Goal: Find specific page/section: Find specific page/section

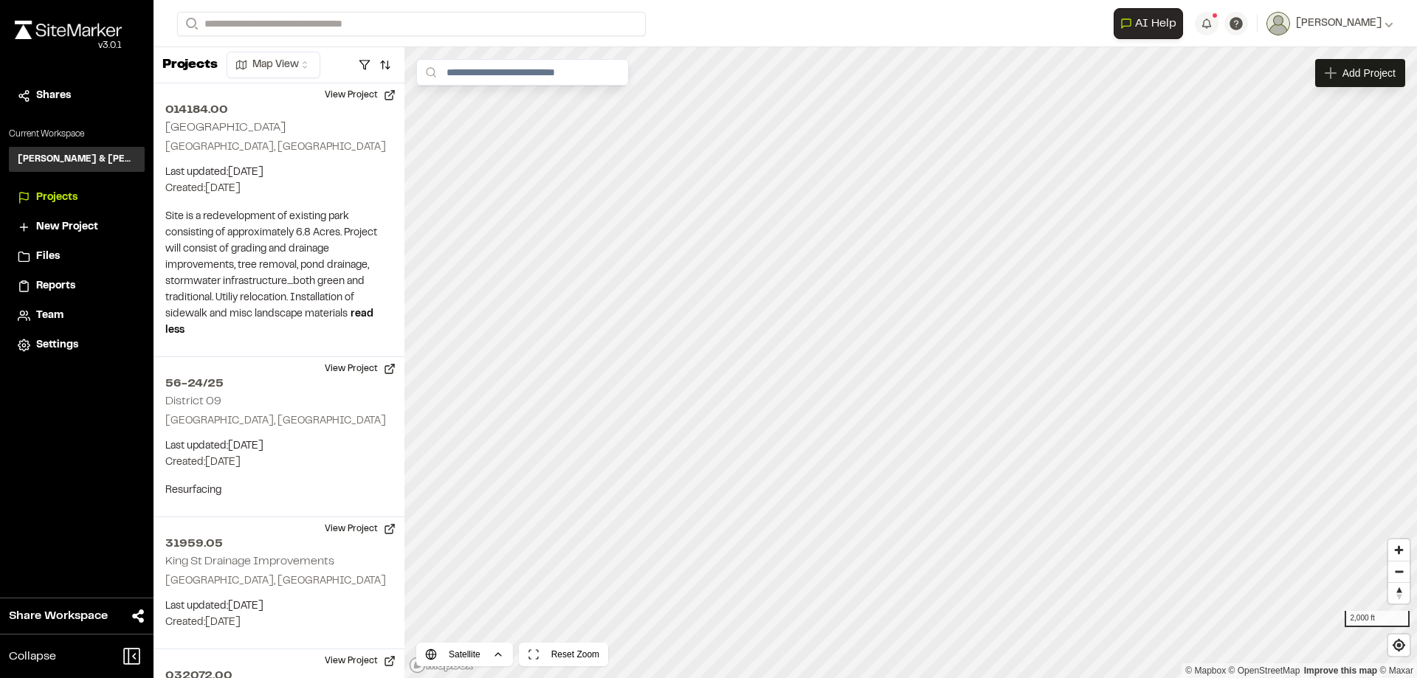
click at [62, 196] on span "Projects" at bounding box center [56, 198] width 41 height 16
click at [57, 195] on span "Projects" at bounding box center [56, 198] width 41 height 16
click at [249, 22] on input "Search" at bounding box center [411, 24] width 469 height 24
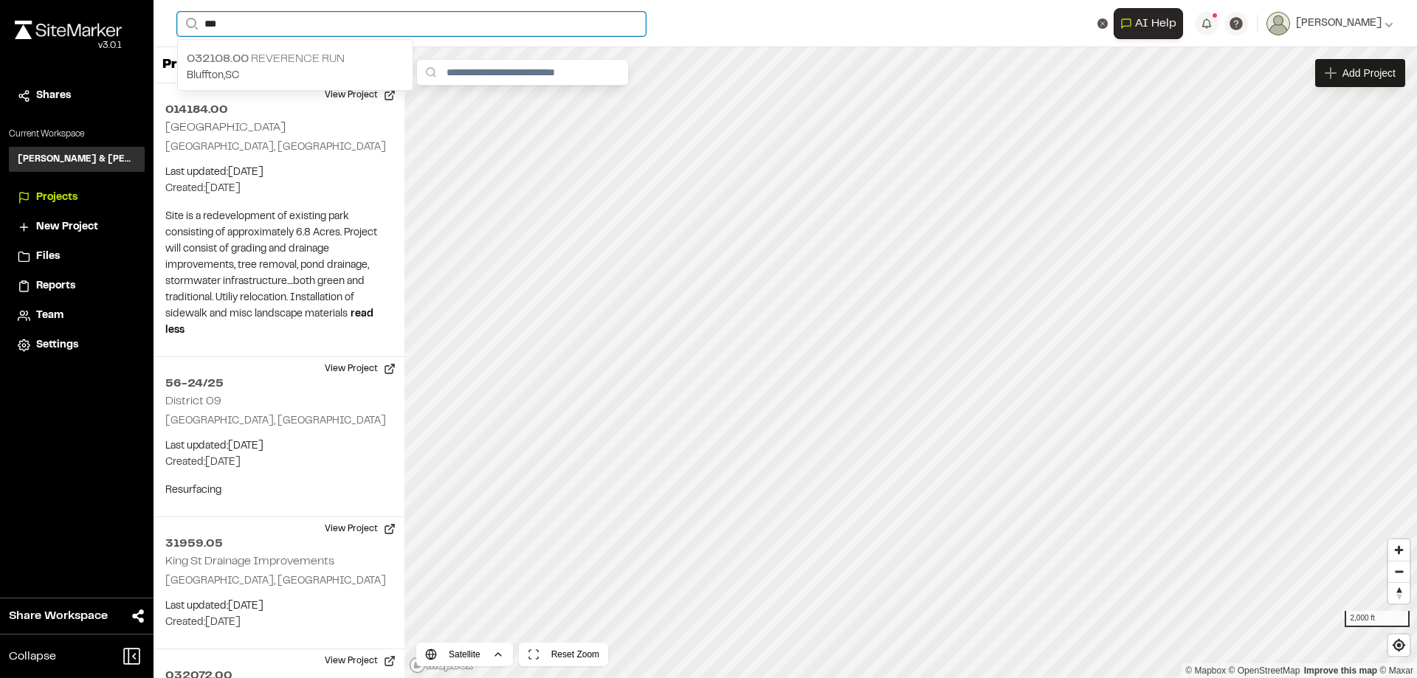
type input "***"
click at [281, 55] on p "032108.00 Reverence Run" at bounding box center [295, 59] width 217 height 18
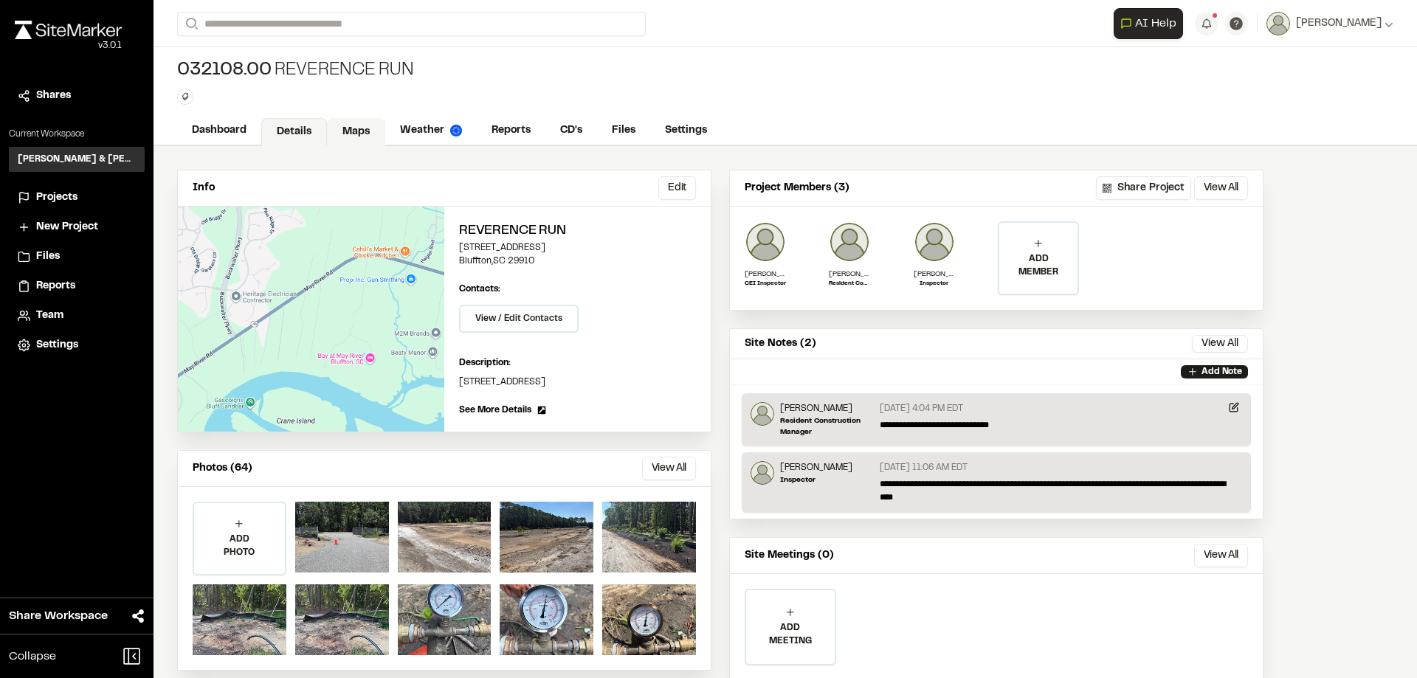
click at [346, 137] on link "Maps" at bounding box center [356, 132] width 58 height 28
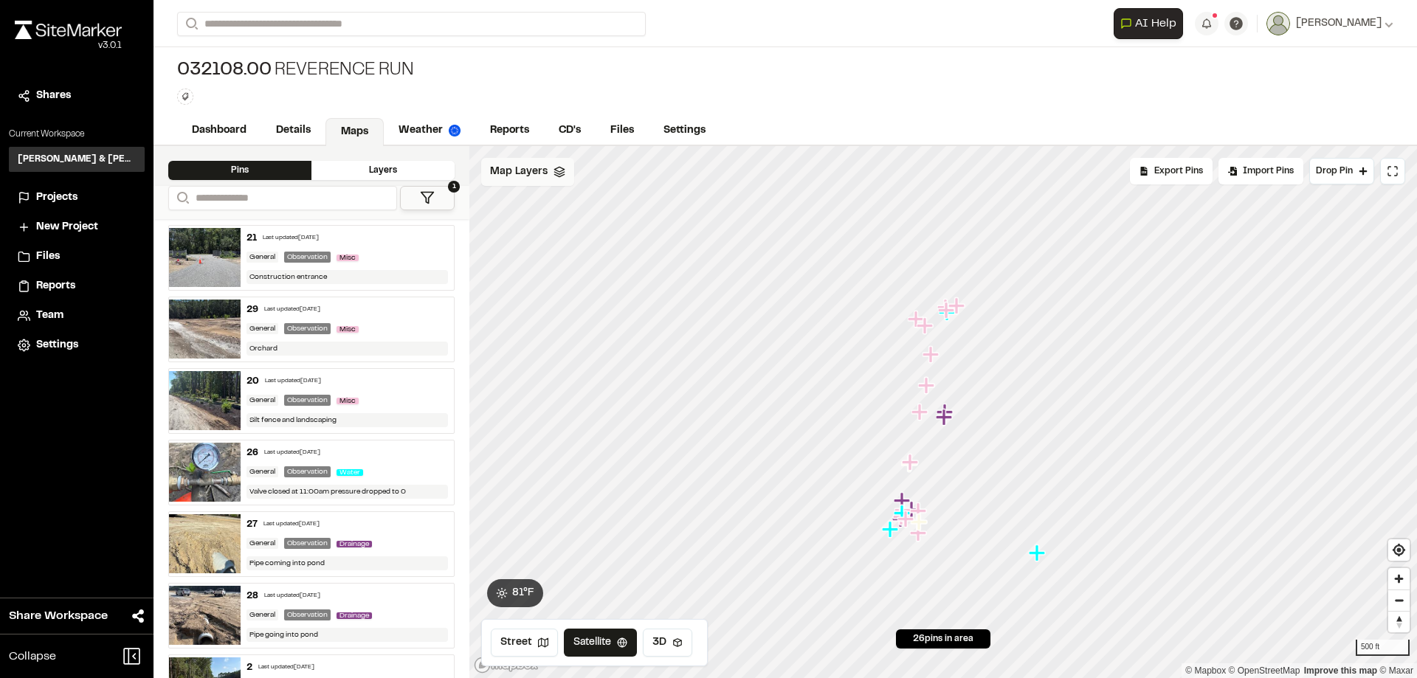
click at [556, 173] on icon at bounding box center [559, 172] width 12 height 12
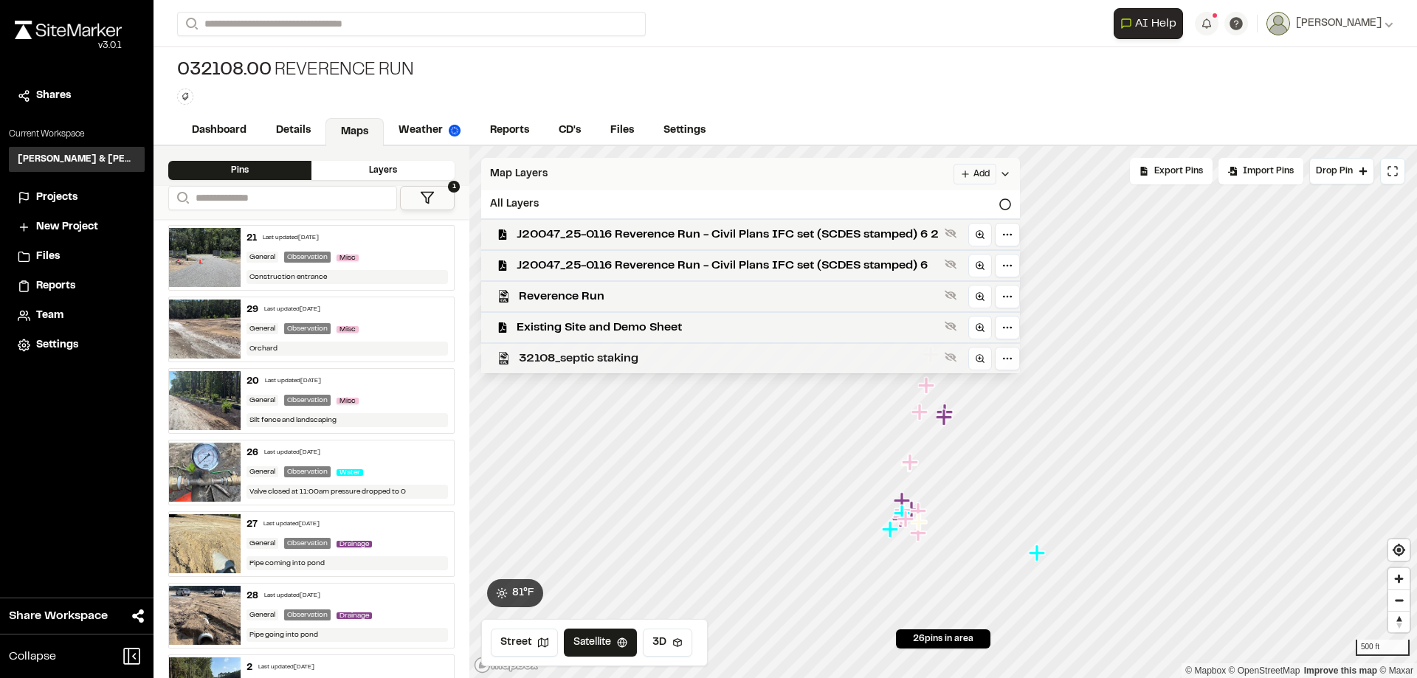
click at [641, 350] on span "32108_septic staking" at bounding box center [729, 359] width 420 height 18
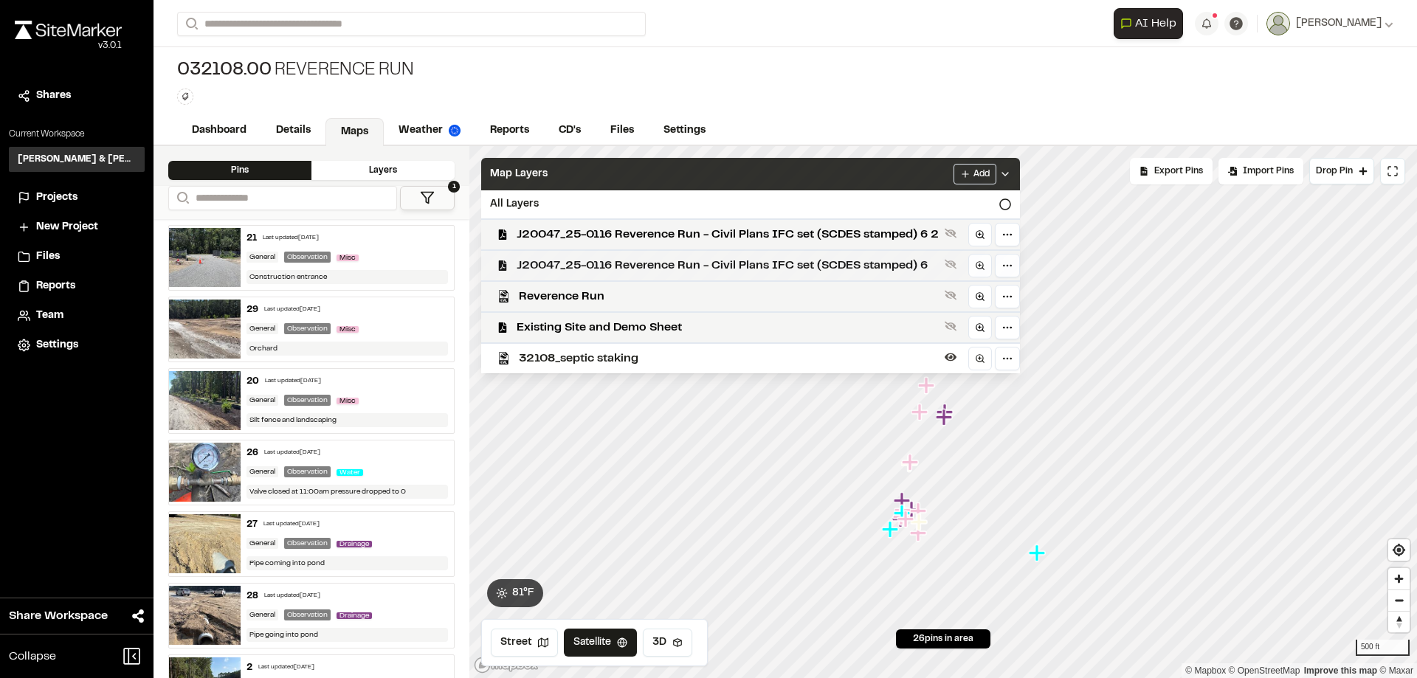
click at [703, 264] on span "J20047_25-0116 Reverence Run - Civil Plans IFC set (SCDES stamped) 6" at bounding box center [728, 266] width 422 height 18
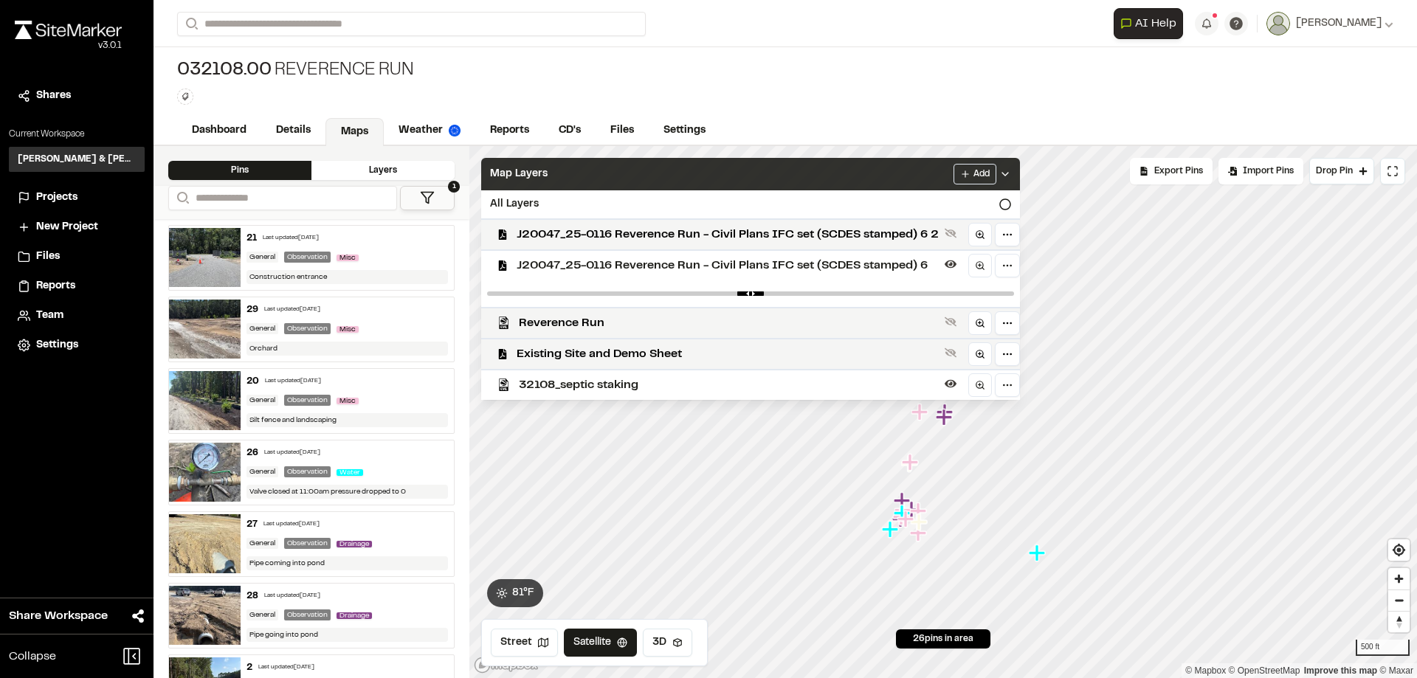
click at [702, 263] on span "J20047_25-0116 Reverence Run - Civil Plans IFC set (SCDES stamped) 6" at bounding box center [728, 266] width 422 height 18
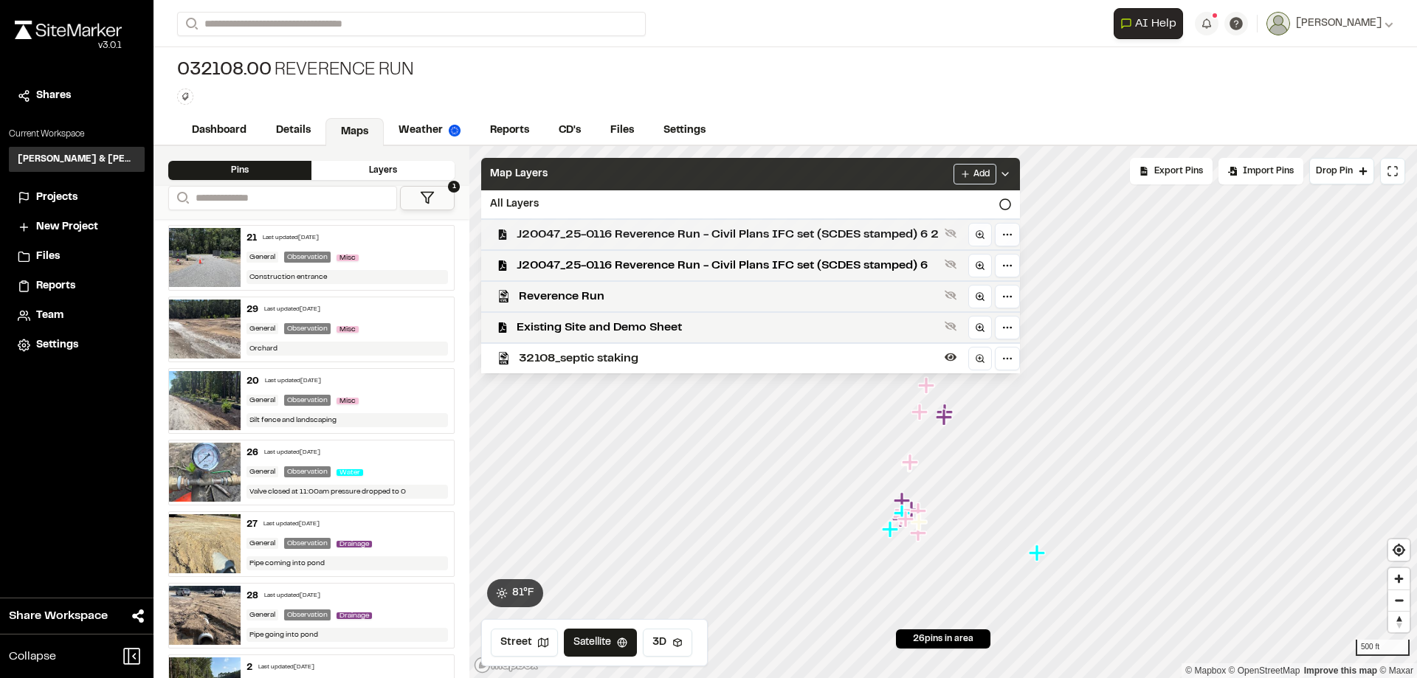
click at [709, 237] on span "J20047_25-0116 Reverence Run - Civil Plans IFC set (SCDES stamped) 6 2" at bounding box center [728, 235] width 422 height 18
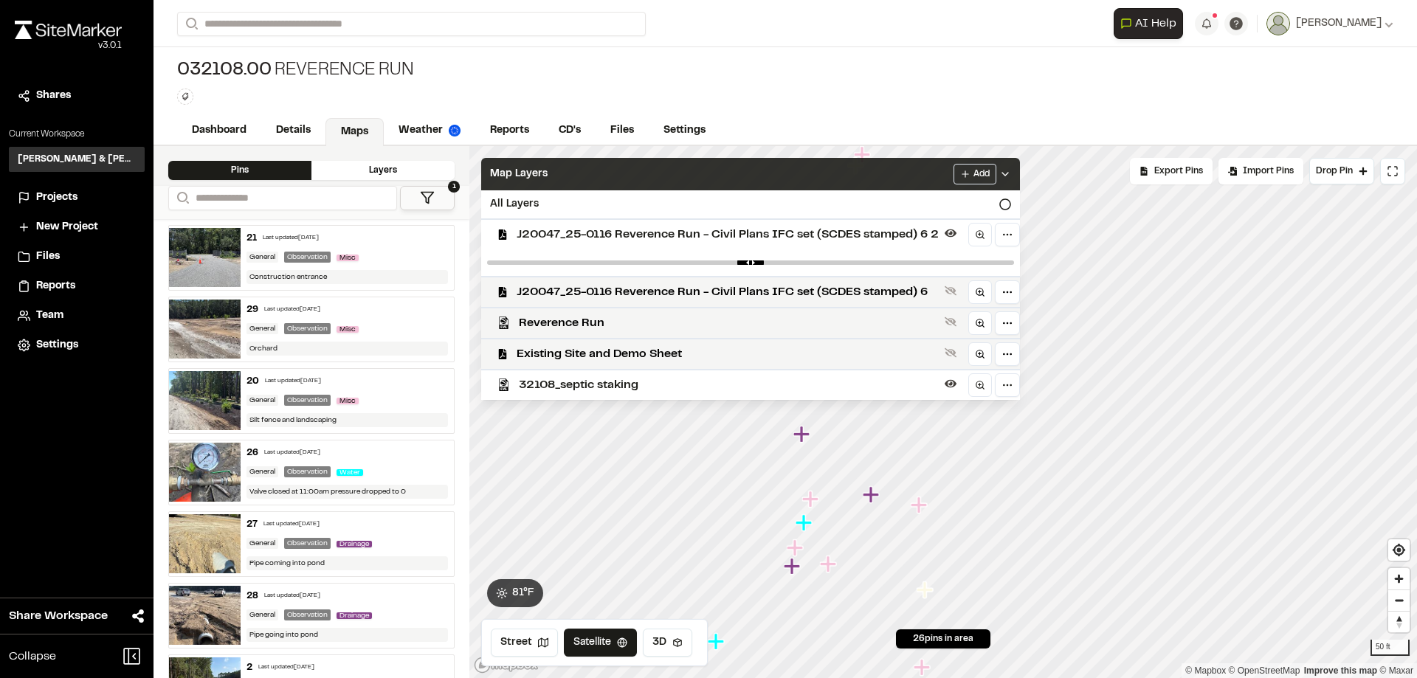
click at [933, 645] on div "Click to Drop Pin 26 pins in area Export Pins Available Datums Datums Apply Con…" at bounding box center [942, 412] width 947 height 532
click at [852, 391] on div "Click to Drop Pin 26 pins in area Export Pins Available Datums Datums Apply Con…" at bounding box center [942, 412] width 947 height 532
click at [734, 171] on div "Map Layers Add" at bounding box center [750, 174] width 539 height 32
